Goal: Information Seeking & Learning: Learn about a topic

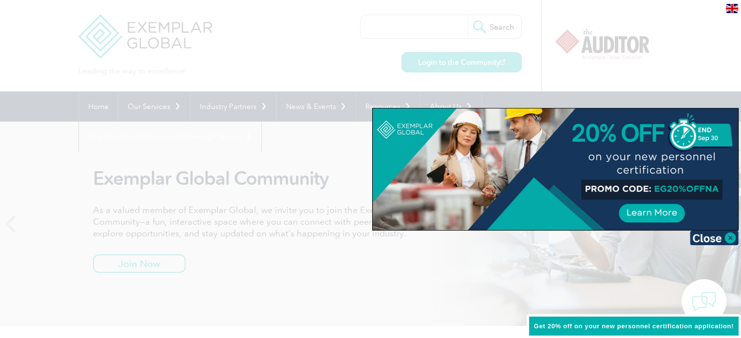
click at [362, 61] on div at bounding box center [370, 169] width 741 height 338
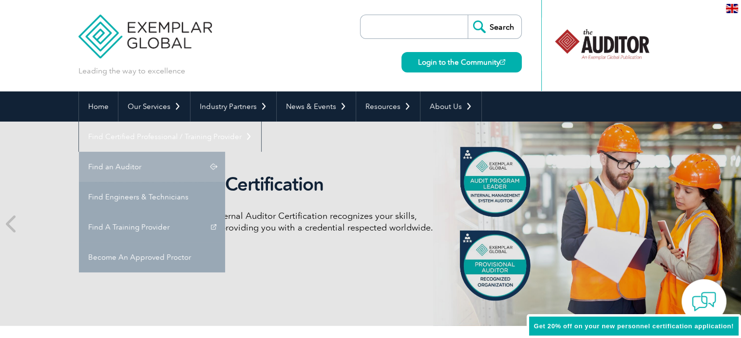
click at [225, 152] on link "Find an Auditor" at bounding box center [152, 167] width 146 height 30
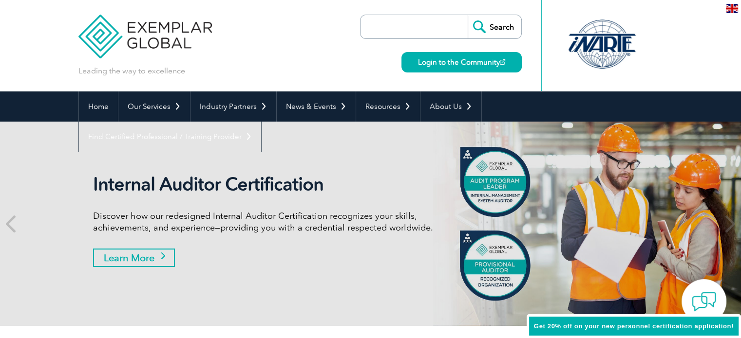
click at [119, 256] on link "Learn More" at bounding box center [134, 258] width 82 height 19
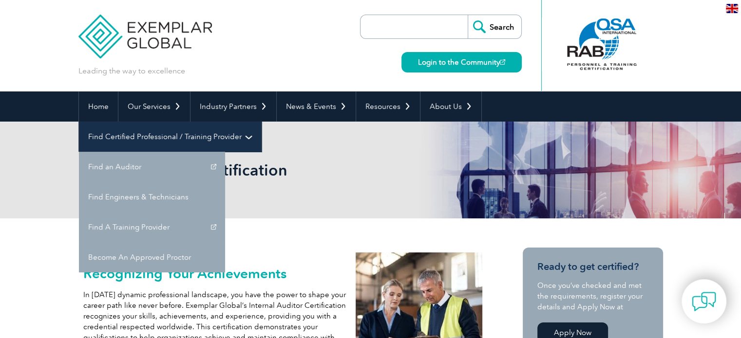
click at [261, 122] on link "Find Certified Professional / Training Provider" at bounding box center [170, 137] width 182 height 30
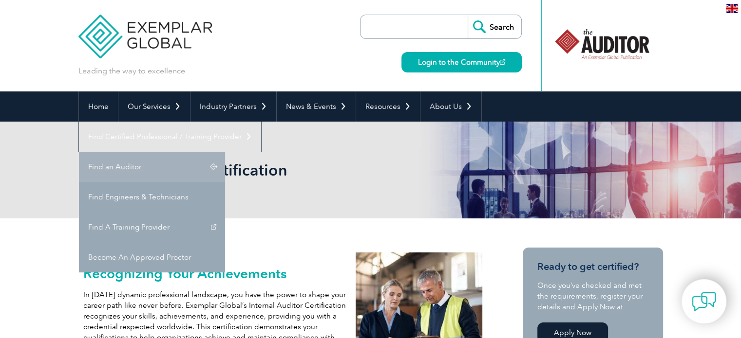
click at [225, 152] on link "Find an Auditor" at bounding box center [152, 167] width 146 height 30
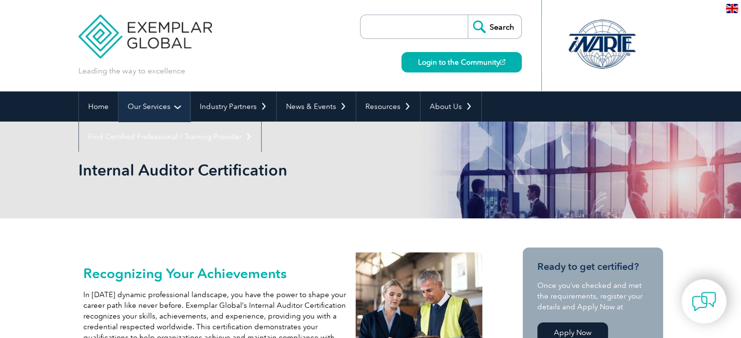
click at [142, 106] on link "Our Services" at bounding box center [154, 107] width 72 height 30
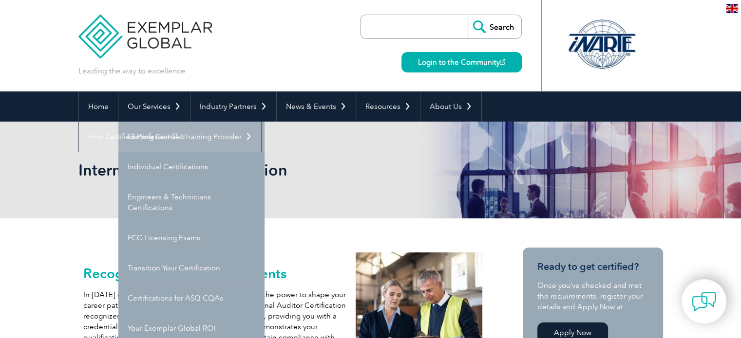
click at [154, 134] on link "Getting Certified" at bounding box center [191, 137] width 146 height 30
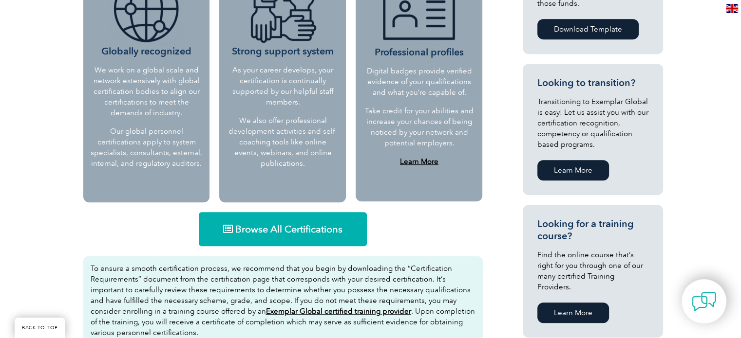
scroll to position [511, 0]
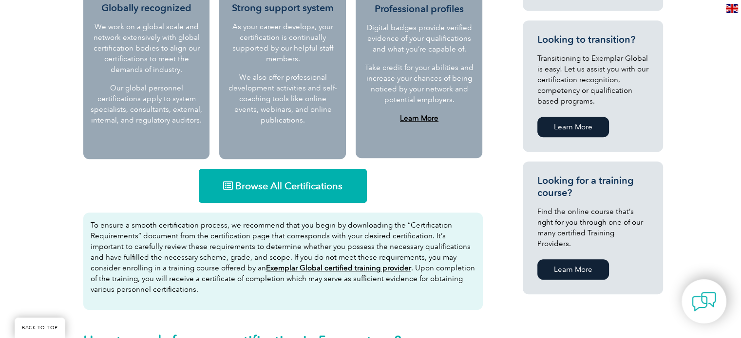
click at [280, 191] on link "Browse All Certifications" at bounding box center [283, 186] width 168 height 34
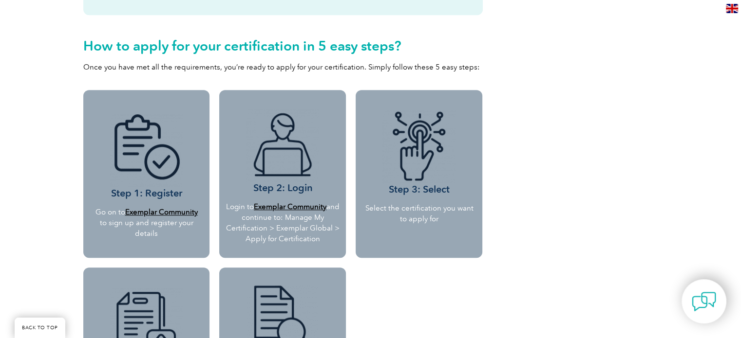
scroll to position [950, 0]
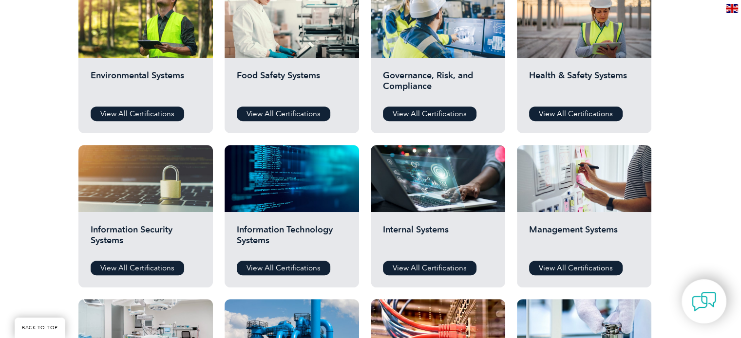
scroll to position [390, 0]
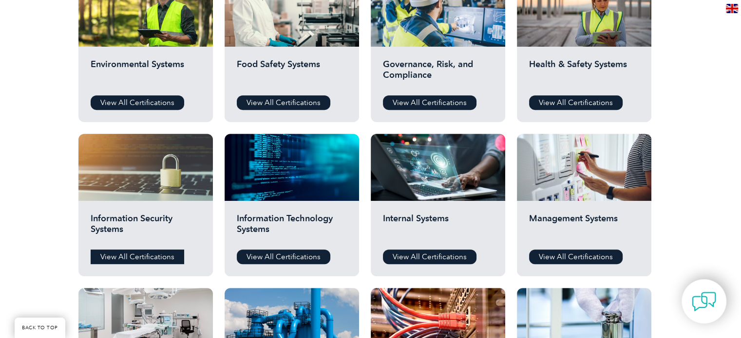
click at [140, 255] on link "View All Certifications" at bounding box center [138, 257] width 94 height 15
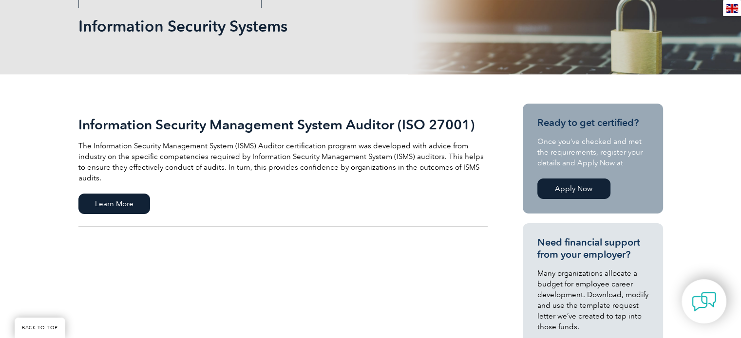
scroll to position [195, 0]
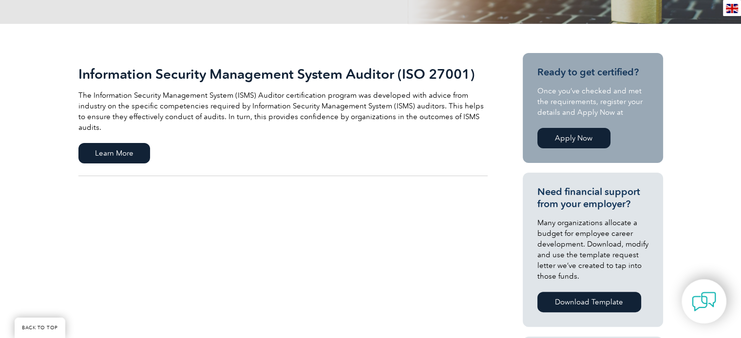
click at [582, 140] on link "Apply Now" at bounding box center [573, 138] width 73 height 20
